Goal: Information Seeking & Learning: Find specific fact

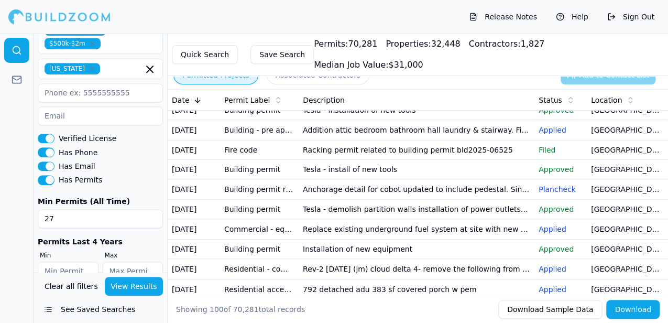
scroll to position [71, 0]
click at [612, 141] on td "Alameda, CA" at bounding box center [626, 131] width 79 height 20
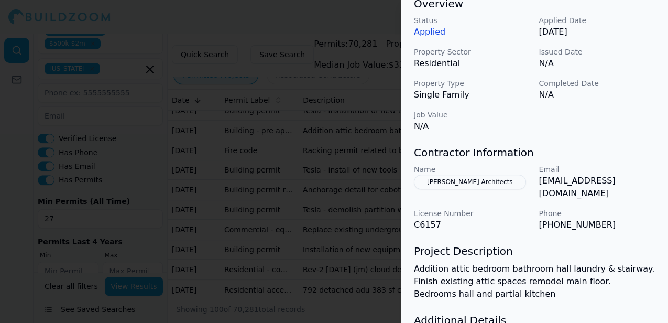
scroll to position [347, 0]
click at [452, 179] on button "Jarvis Architects" at bounding box center [470, 181] width 112 height 15
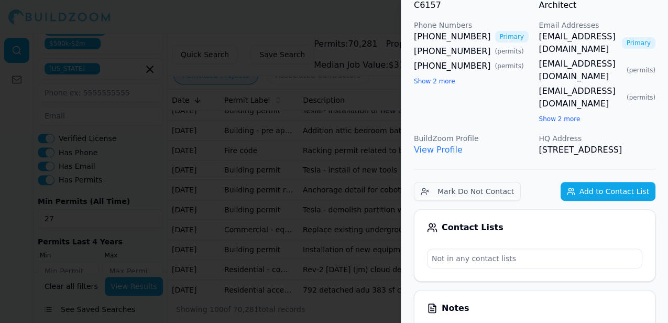
scroll to position [94, 0]
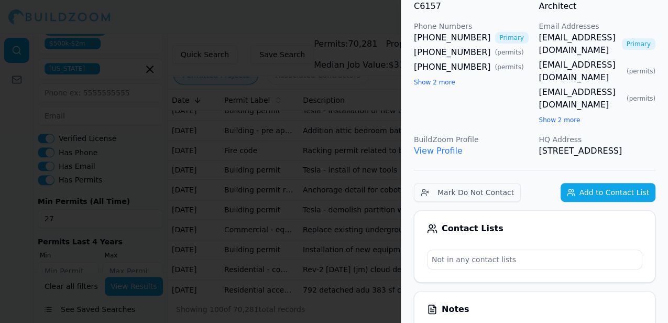
click at [438, 83] on button "Show 2 more" at bounding box center [434, 82] width 41 height 8
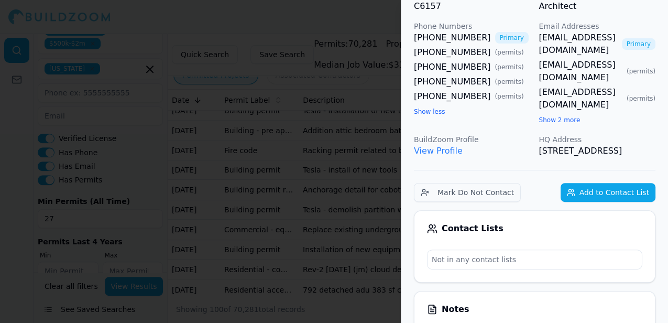
click at [436, 146] on link "View Profile" at bounding box center [438, 151] width 49 height 10
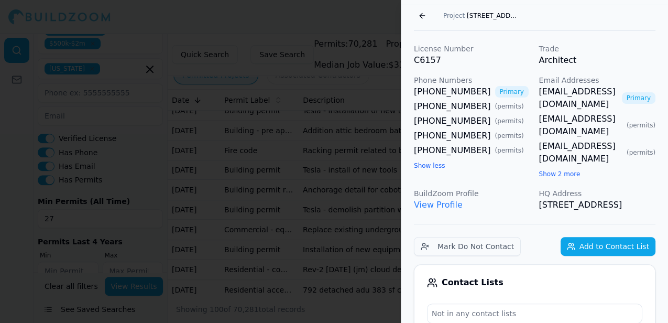
scroll to position [0, 0]
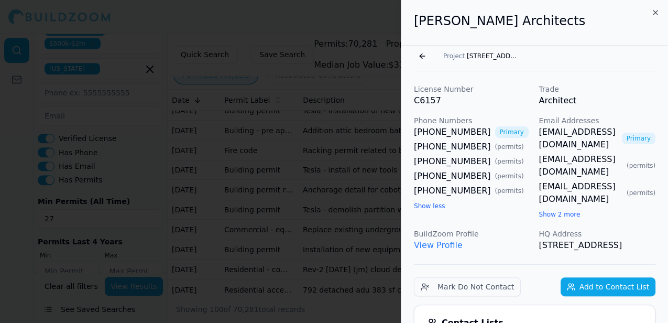
click at [422, 55] on button "Go back" at bounding box center [422, 56] width 17 height 17
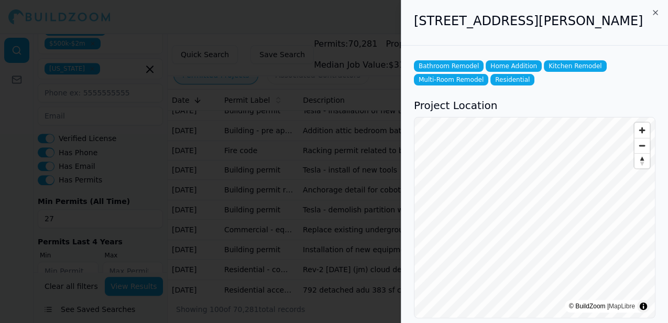
drag, startPoint x: 415, startPoint y: 21, endPoint x: 646, endPoint y: 25, distance: 231.2
click at [646, 25] on h2 "3100 Thompson Ave, Alameda, CA, 94501" at bounding box center [535, 21] width 242 height 17
copy h2 "3100 Thompson Ave, Alameda, CA, 94501"
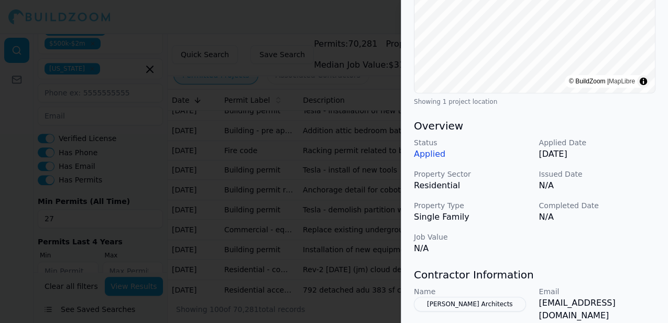
scroll to position [225, 0]
click at [460, 302] on button "Jarvis Architects" at bounding box center [470, 303] width 112 height 15
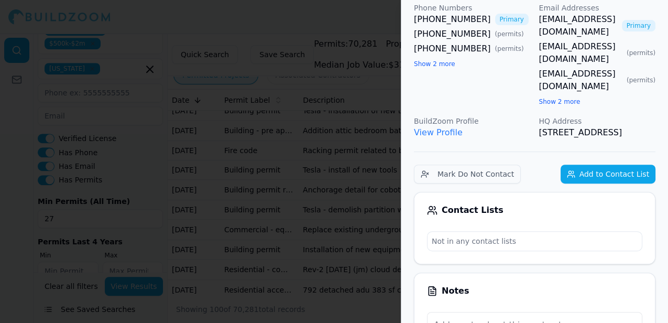
scroll to position [112, 0]
click at [432, 128] on link "View Profile" at bounding box center [438, 133] width 49 height 10
